Goal: Navigation & Orientation: Find specific page/section

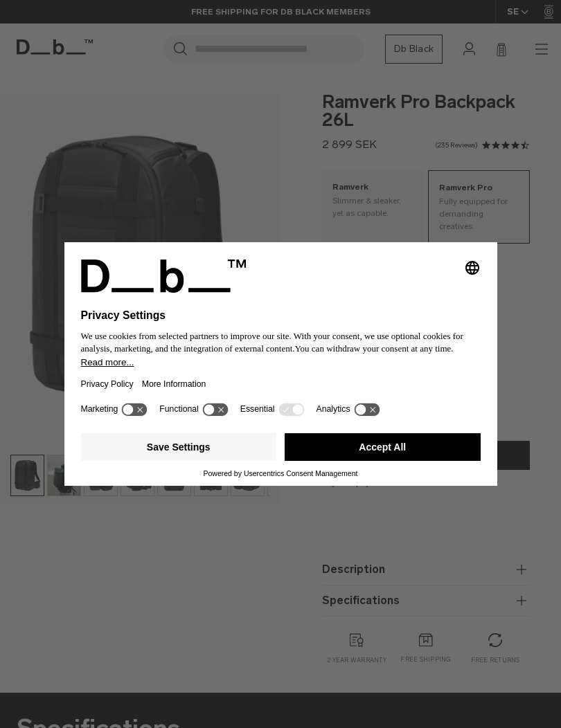
click at [375, 460] on button "Accept All" at bounding box center [382, 447] width 196 height 28
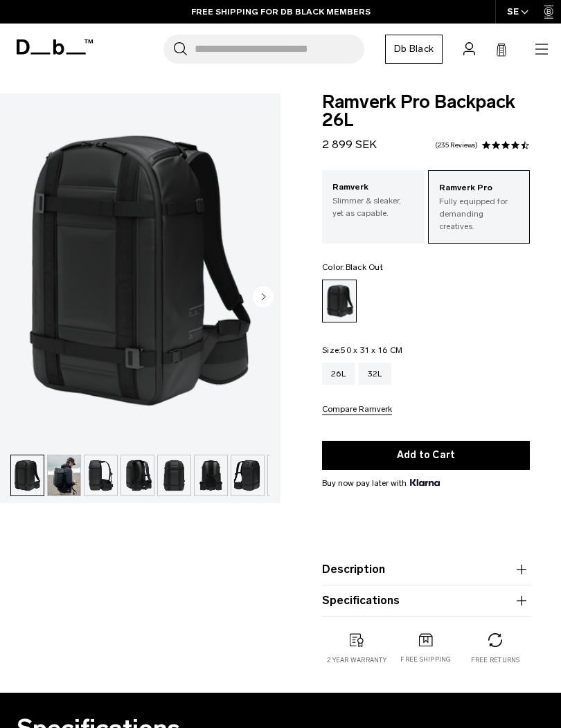
click at [43, 51] on icon at bounding box center [55, 46] width 76 height 15
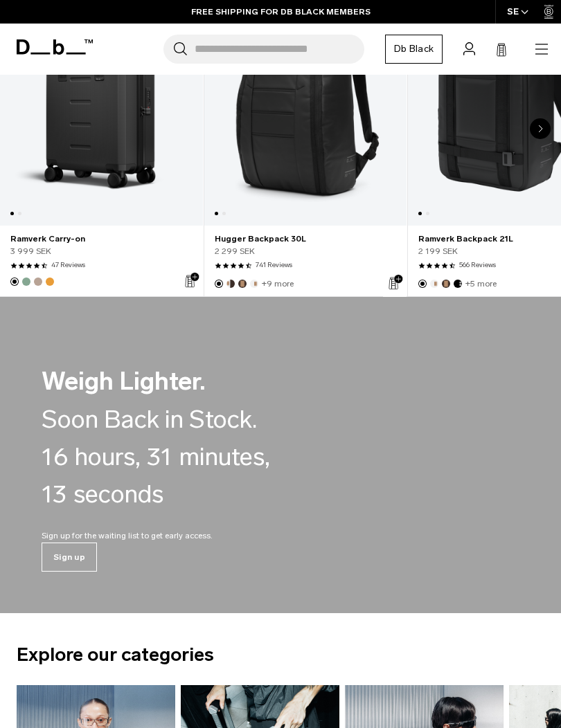
scroll to position [368, 0]
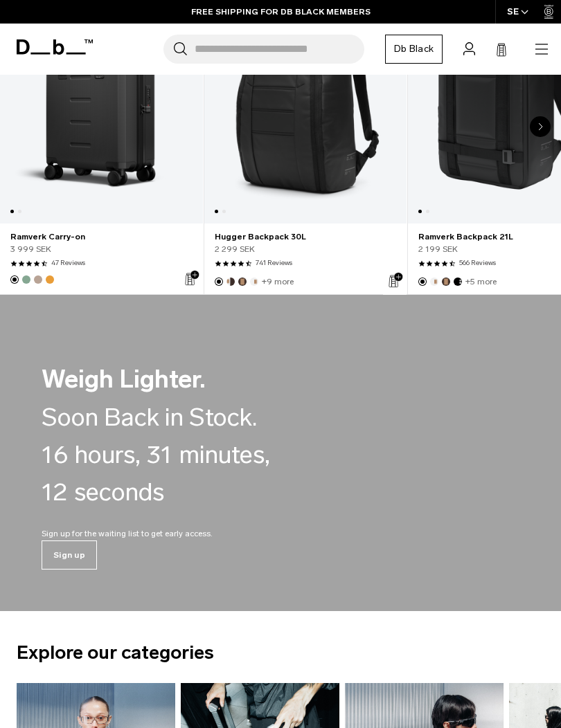
click at [60, 439] on span "16" at bounding box center [55, 454] width 26 height 37
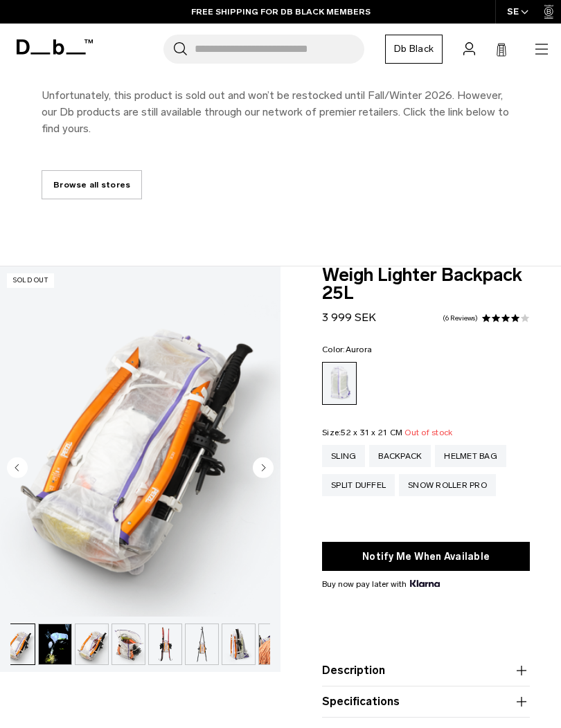
scroll to position [0, 183]
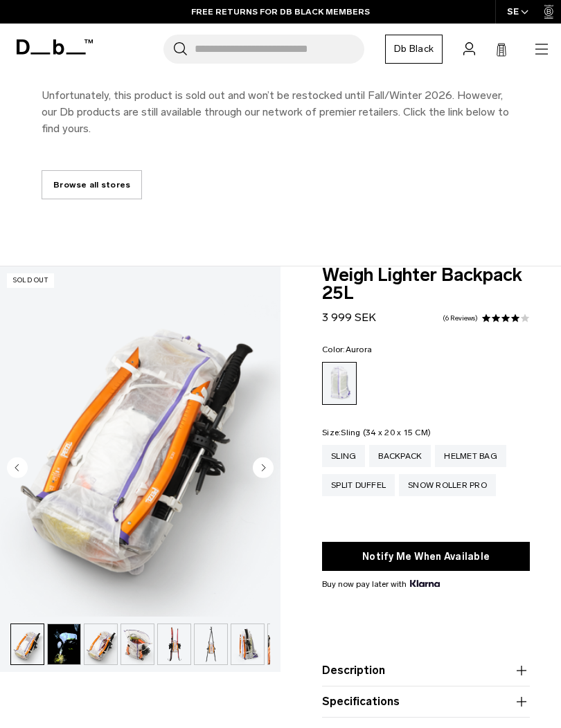
click at [344, 446] on div "Sling" at bounding box center [343, 456] width 43 height 22
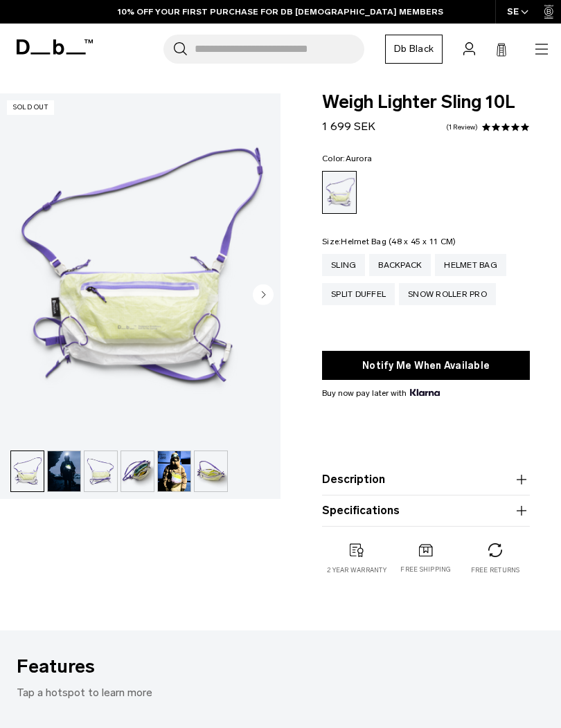
click at [487, 270] on div "Helmet Bag" at bounding box center [470, 265] width 71 height 22
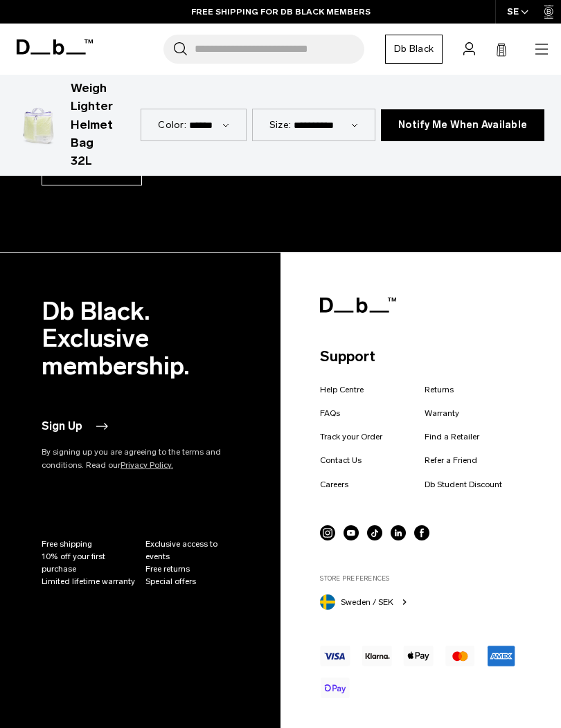
scroll to position [2830, 0]
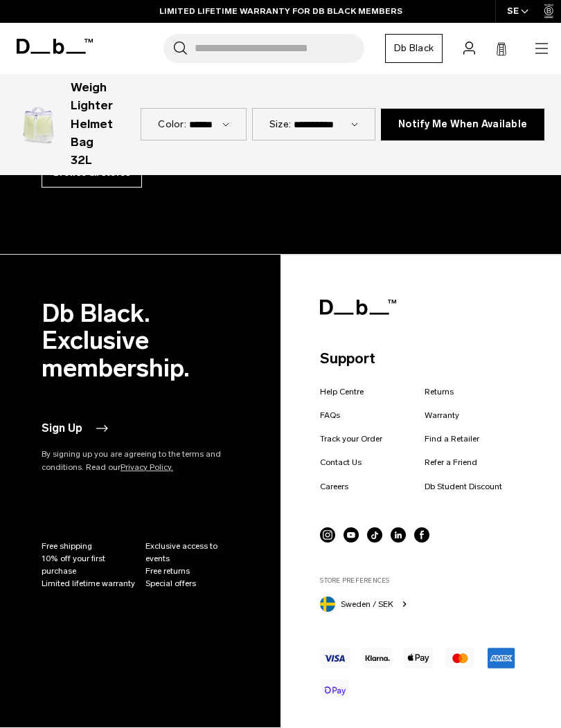
click at [68, 578] on span "Limited lifetime warranty" at bounding box center [88, 584] width 93 height 12
click at [53, 553] on span "10% off your first purchase" at bounding box center [89, 565] width 95 height 25
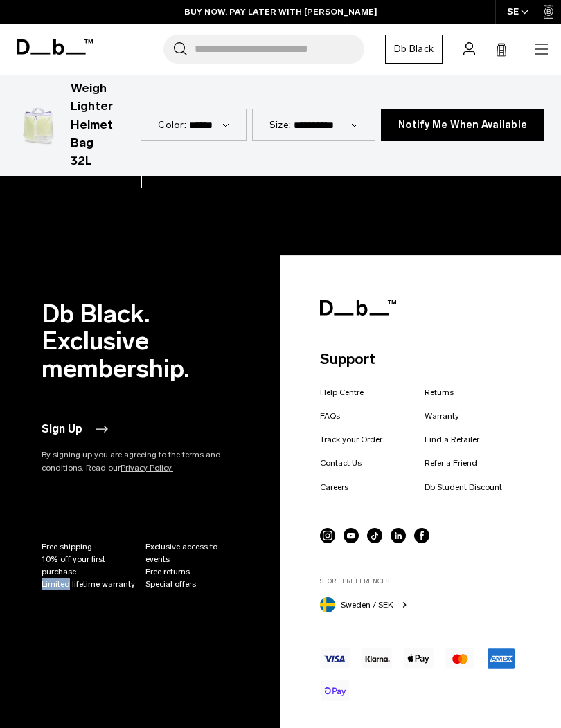
click at [70, 599] on div "Db Black. Exclusive membership. Sign Up By signing up you are agreeing to the t…" at bounding box center [281, 542] width 478 height 485
click at [325, 410] on link "FAQs" at bounding box center [330, 416] width 20 height 12
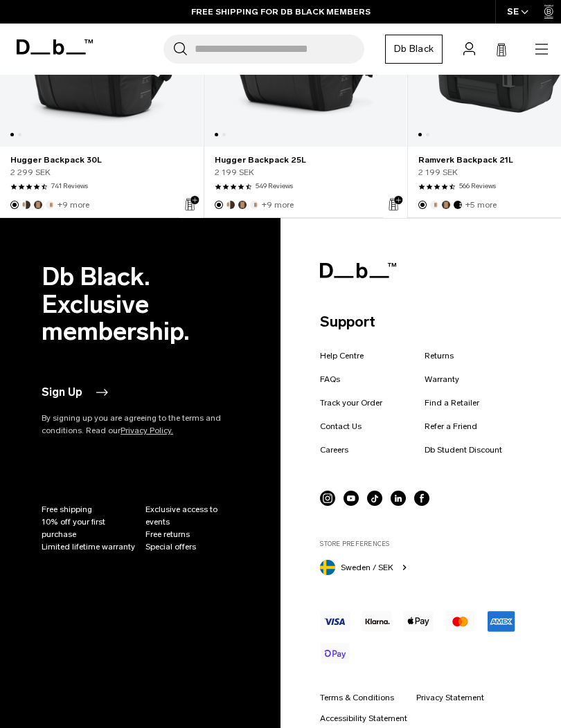
scroll to position [653, 0]
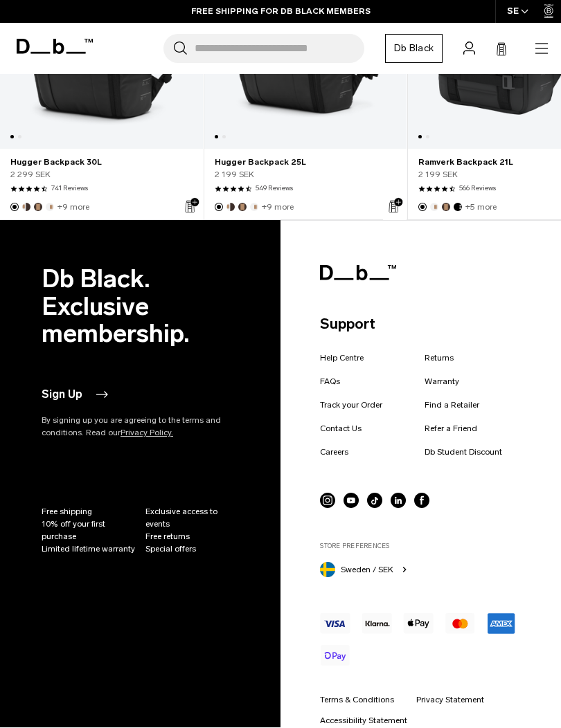
click at [385, 694] on link "Terms & Conditions" at bounding box center [357, 700] width 74 height 12
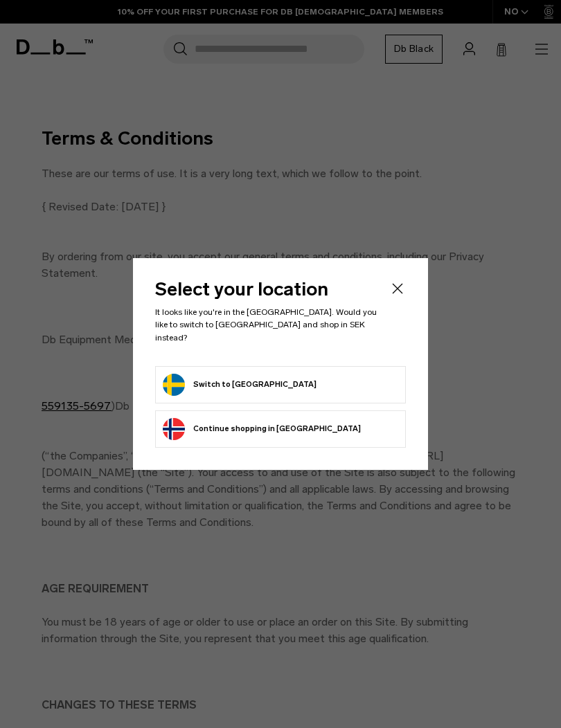
click at [362, 379] on form "Switch to [GEOGRAPHIC_DATA]" at bounding box center [280, 385] width 235 height 22
click at [349, 381] on form "Switch to [GEOGRAPHIC_DATA]" at bounding box center [280, 385] width 235 height 22
click at [255, 377] on button "Switch to Sweden" at bounding box center [240, 385] width 154 height 22
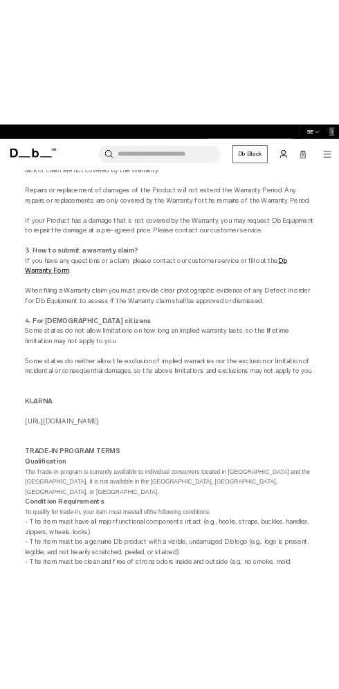
scroll to position [7568, 0]
